Goal: Transaction & Acquisition: Book appointment/travel/reservation

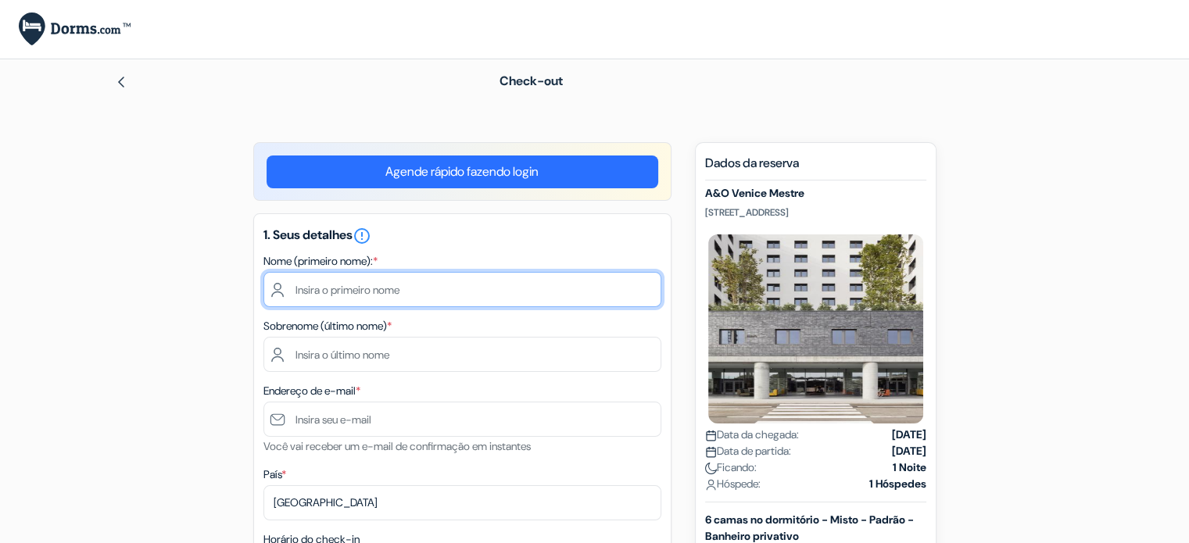
click at [351, 297] on input "text" at bounding box center [462, 289] width 398 height 35
type input "INACIO"
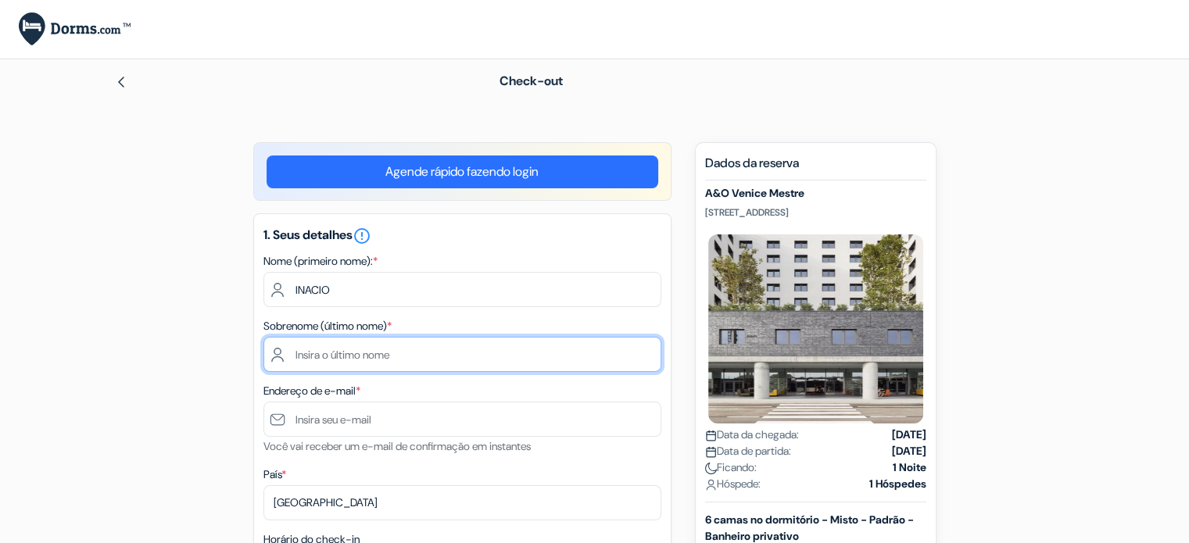
type input "JUNIOR"
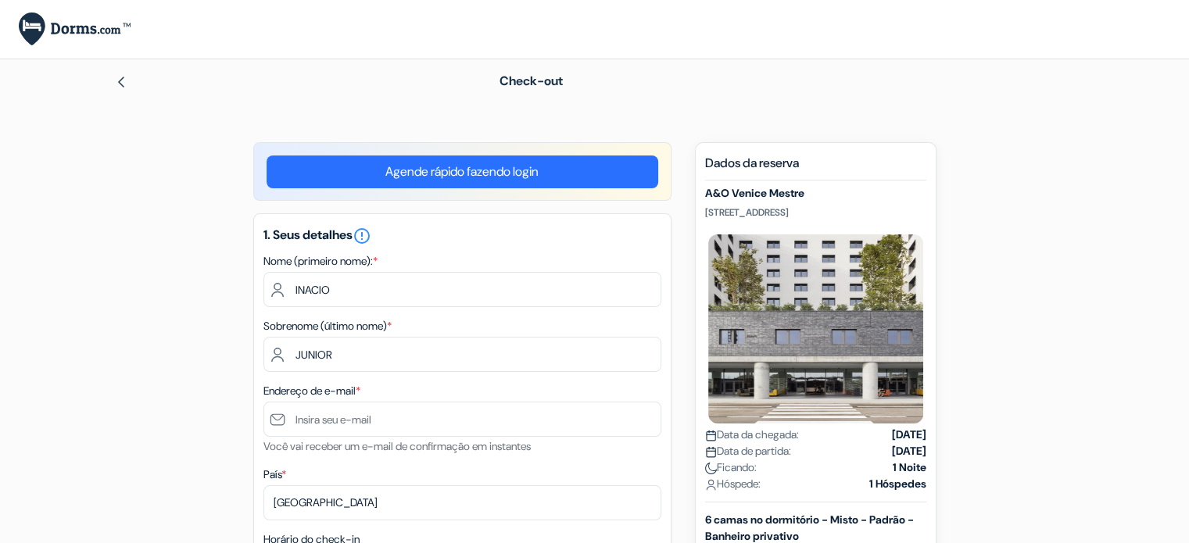
type input "[PHONE_NUMBER]"
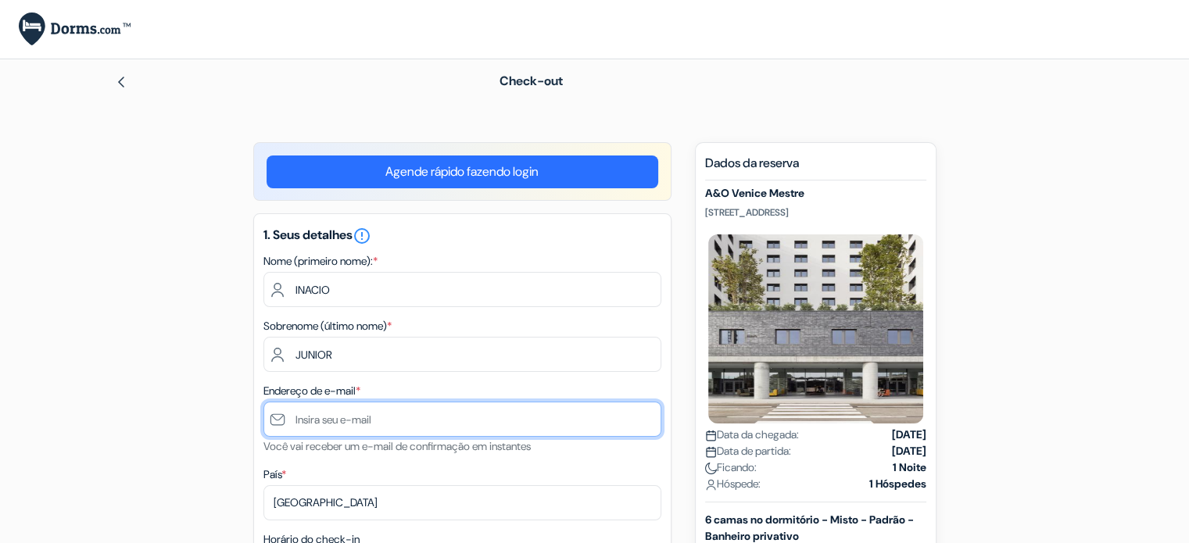
click at [336, 423] on input "text" at bounding box center [462, 419] width 398 height 35
type input "[EMAIL_ADDRESS][DOMAIN_NAME]"
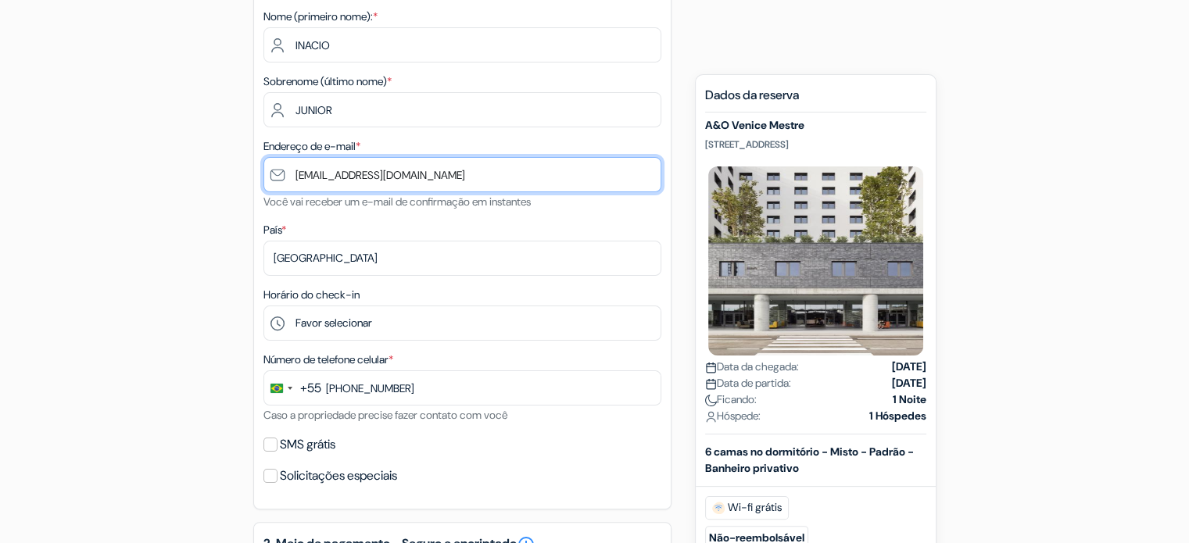
scroll to position [253, 0]
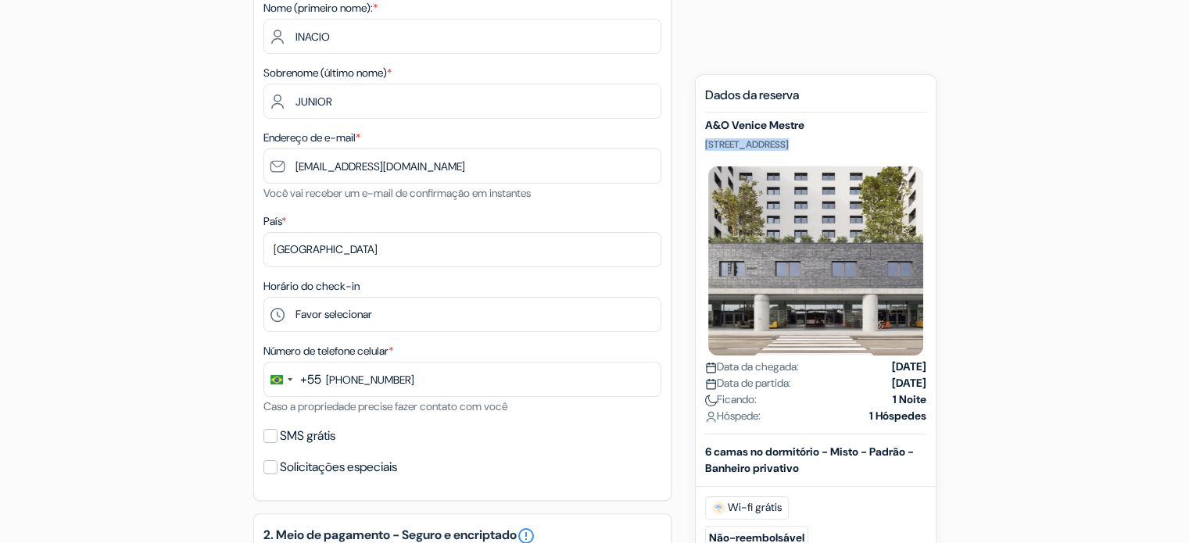
drag, startPoint x: 702, startPoint y: 141, endPoint x: 855, endPoint y: 150, distance: 153.4
click at [855, 150] on div "Novas reservas Dados da reserva A&O Venice Mestre [STREET_ADDRESS] Data da cheg…" at bounding box center [816, 486] width 242 height 825
copy p "[STREET_ADDRESS]"
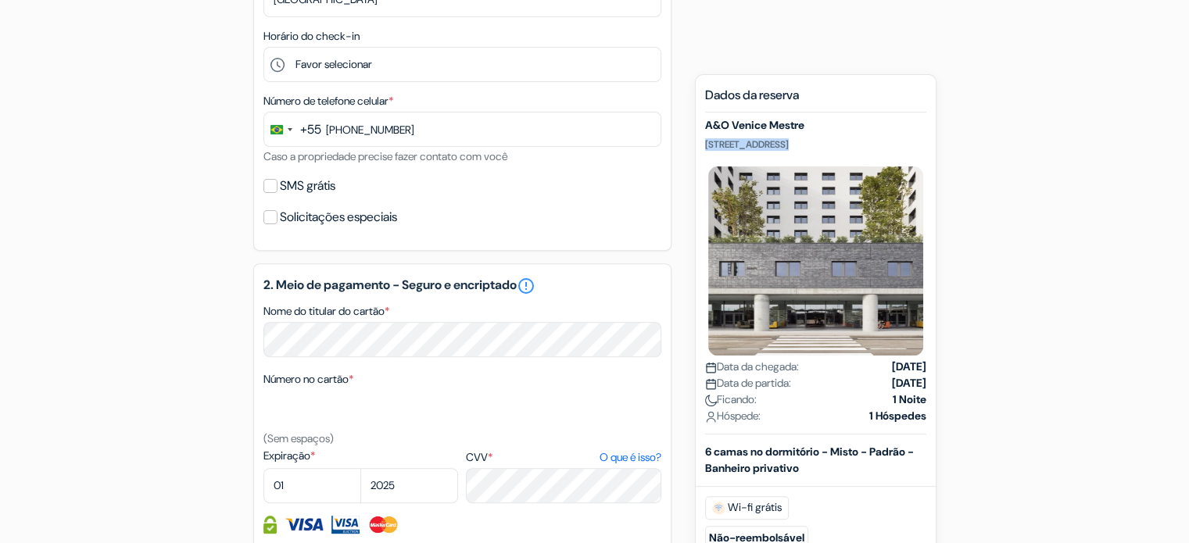
scroll to position [510, 0]
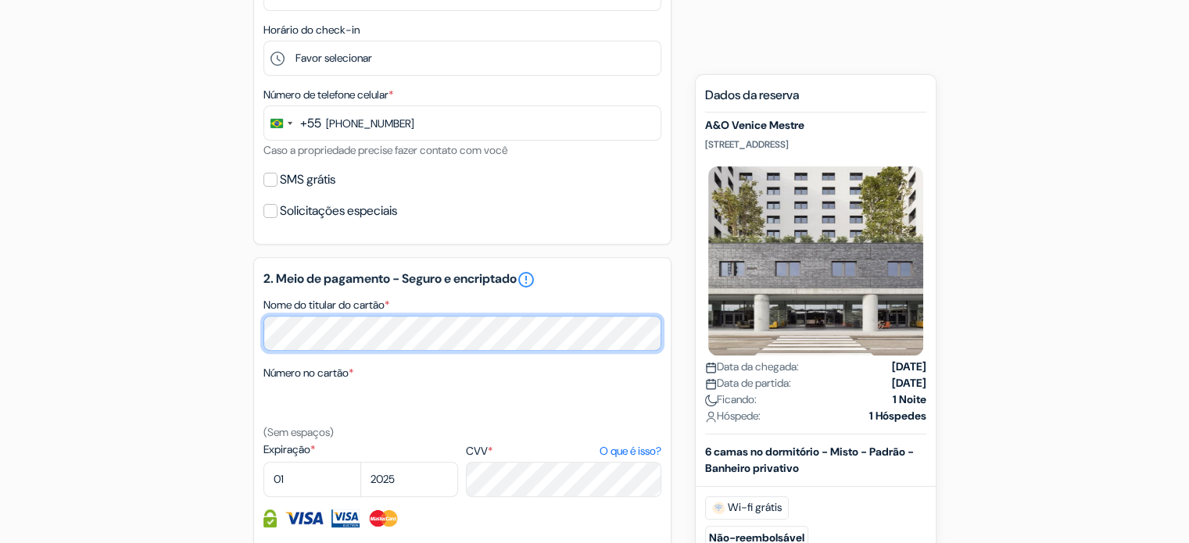
click at [257, 352] on div "2. Meio de pagamento - Seguro e encriptado error_outline Nome do titular do car…" at bounding box center [462, 403] width 418 height 293
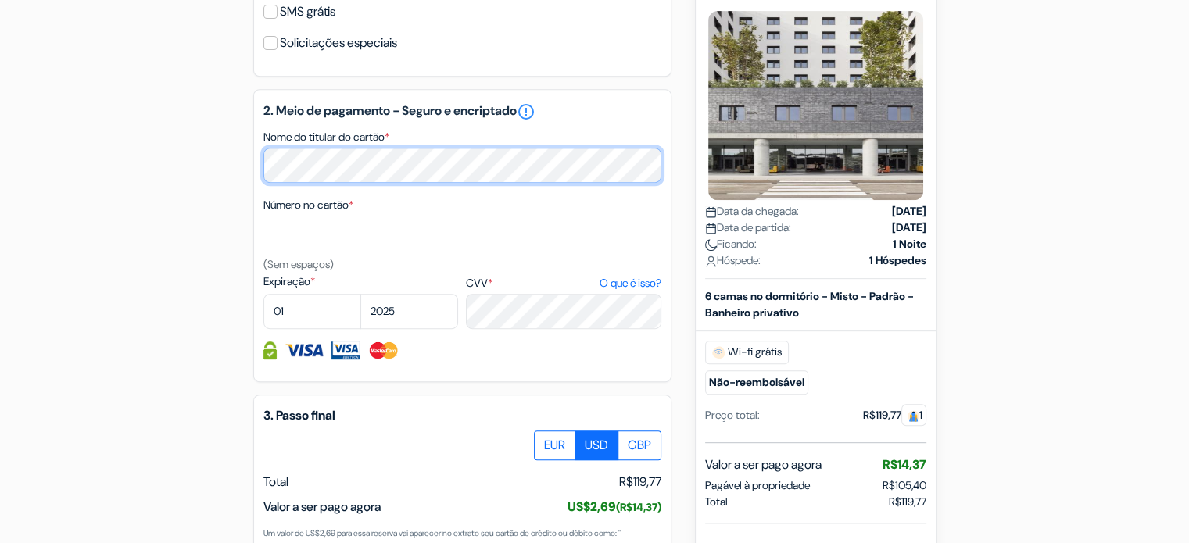
scroll to position [679, 0]
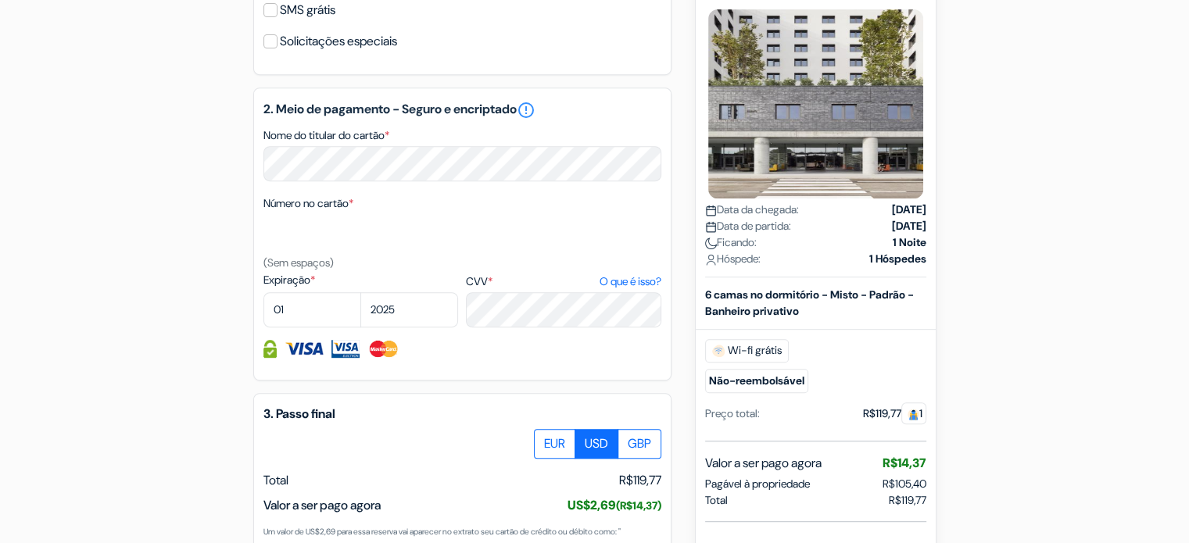
drag, startPoint x: 1188, startPoint y: 300, endPoint x: 1188, endPoint y: 330, distance: 29.7
click at [1188, 330] on form "Check-out add_box A&O Venice Mestre [STREET_ADDRESS] Dados da propriedade A&O V…" at bounding box center [594, 41] width 1189 height 1323
click at [300, 353] on img at bounding box center [304, 349] width 39 height 18
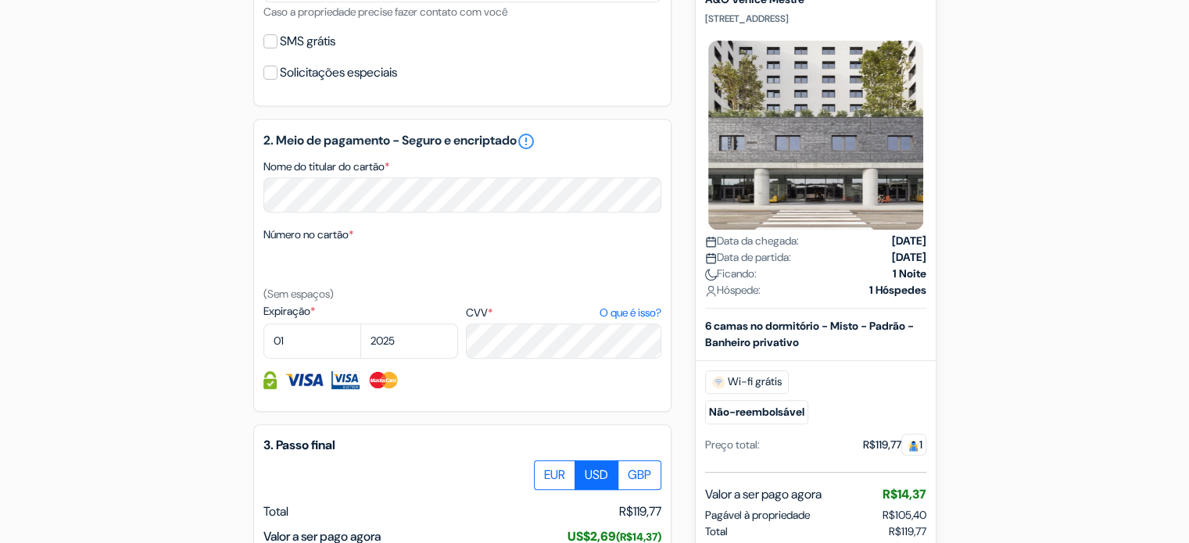
scroll to position [650, 0]
